Goal: Information Seeking & Learning: Learn about a topic

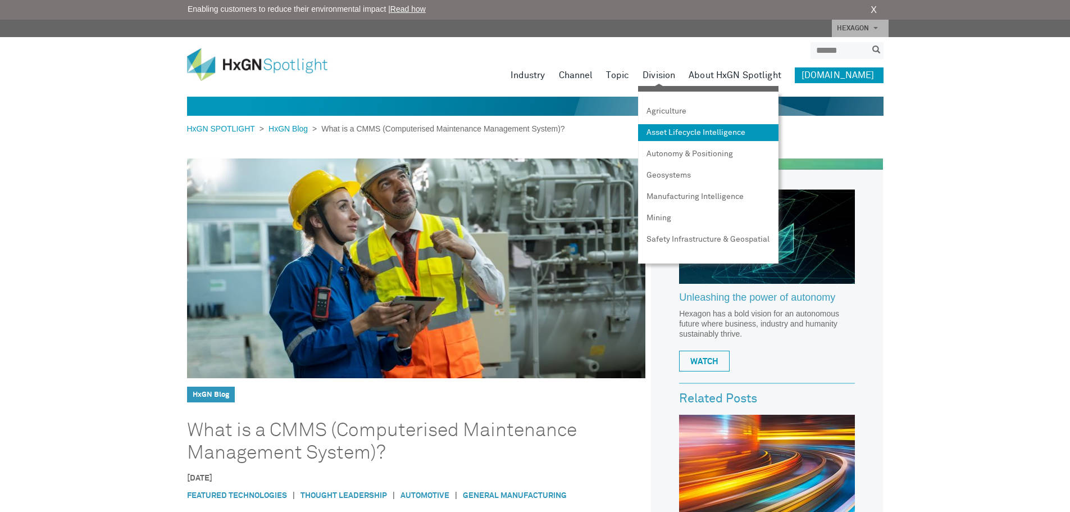
click at [710, 131] on link "Asset Lifecycle Intelligence" at bounding box center [708, 132] width 140 height 17
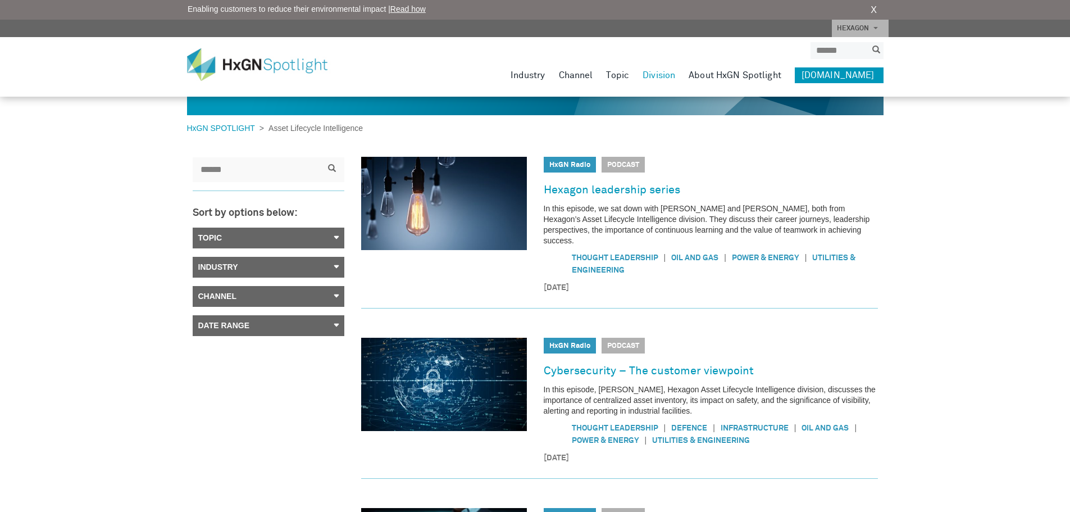
scroll to position [56, 0]
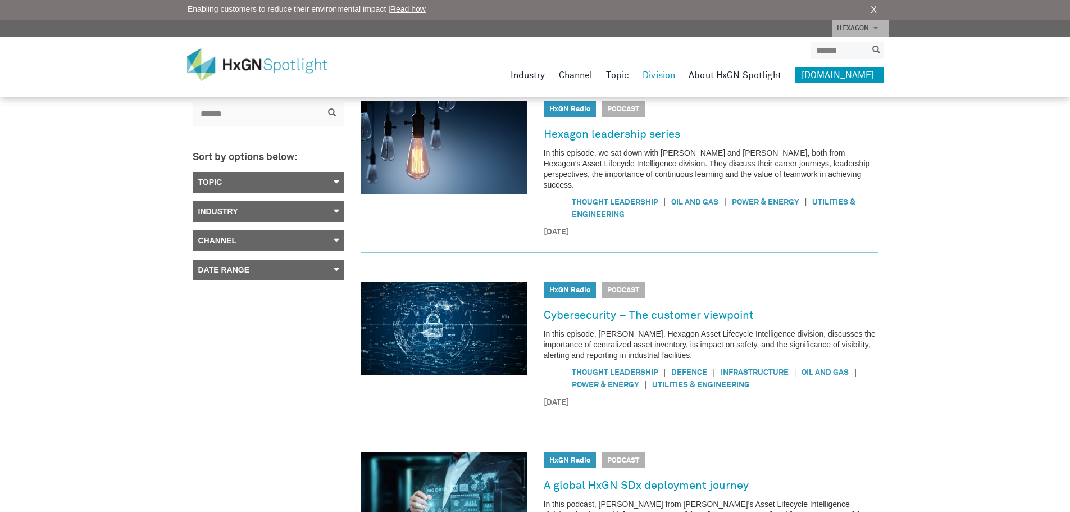
click at [322, 215] on link "Industry" at bounding box center [269, 211] width 152 height 21
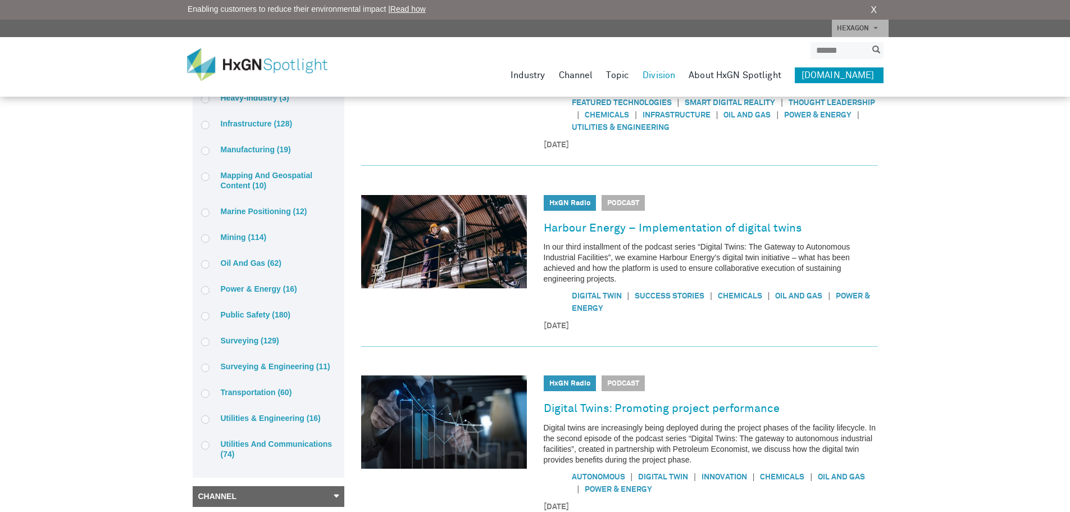
scroll to position [730, 0]
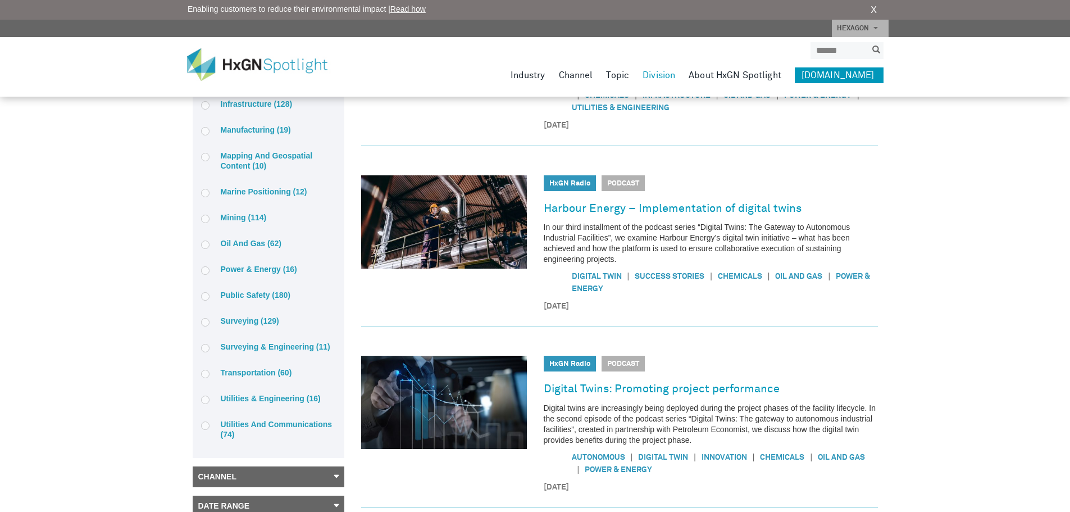
click at [272, 403] on label "Utilities & Engineering (16)" at bounding box center [268, 398] width 135 height 10
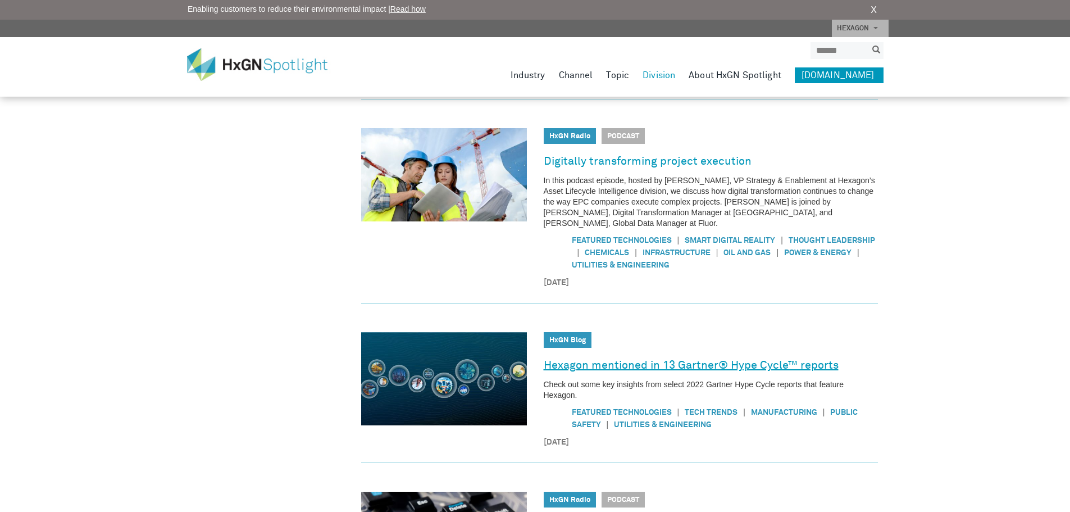
scroll to position [618, 0]
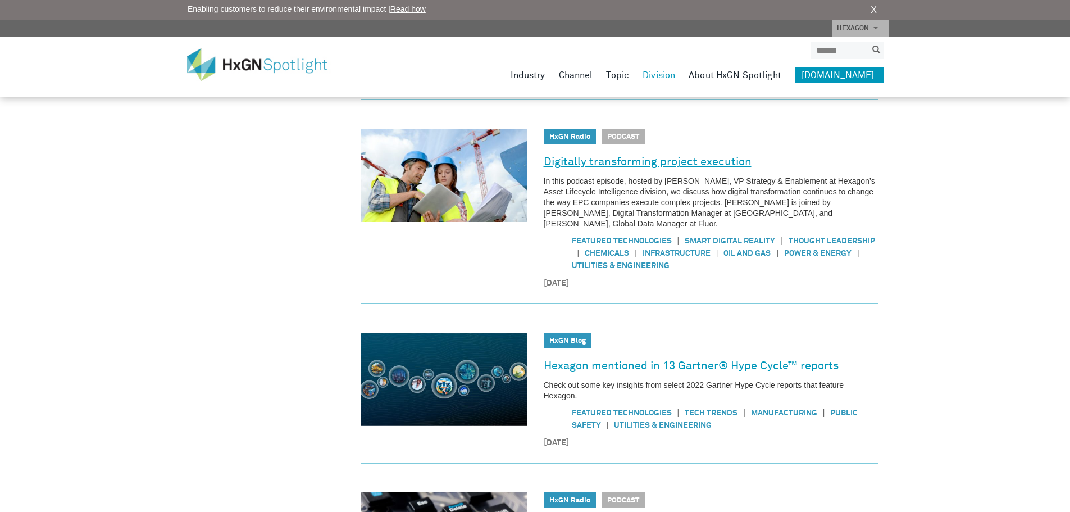
click at [666, 153] on link "Digitally transforming project execution" at bounding box center [648, 162] width 208 height 18
